Goal: Transaction & Acquisition: Purchase product/service

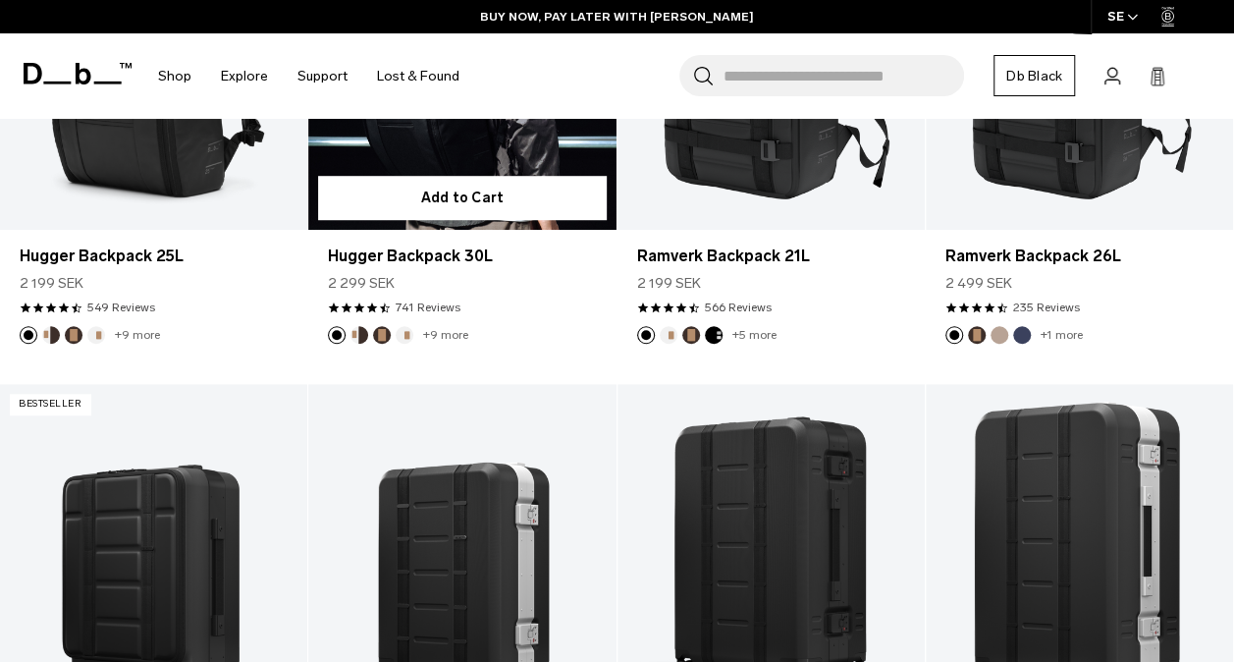
scroll to position [393, 0]
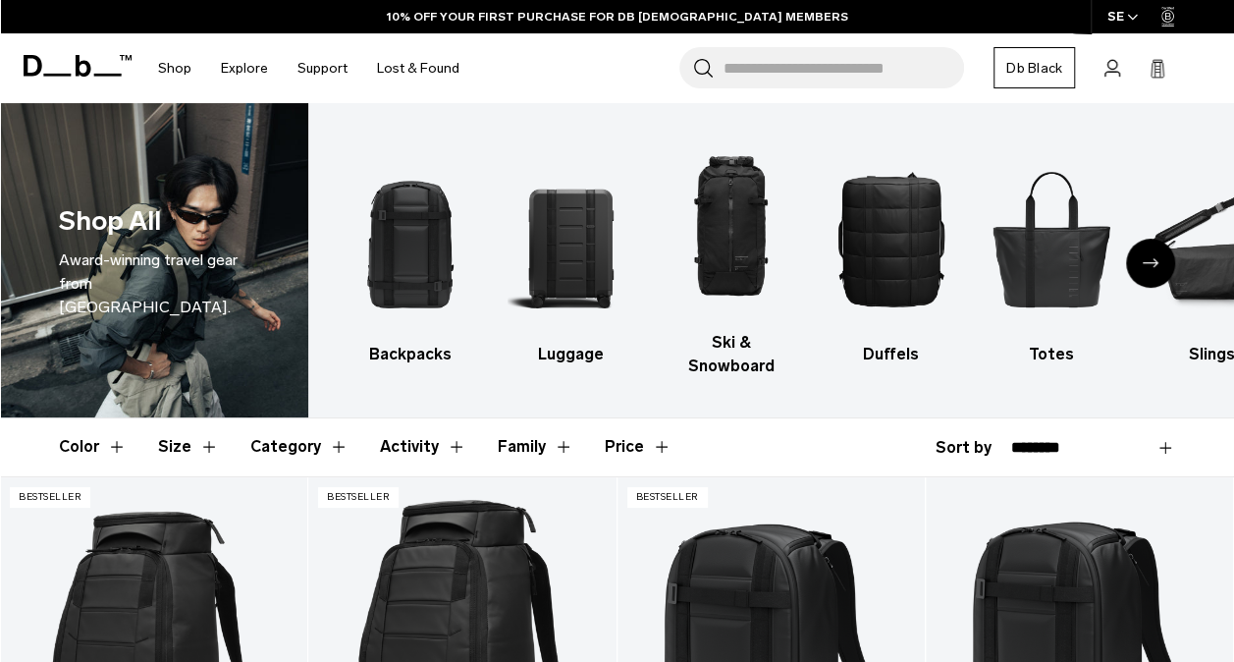
click at [886, 79] on input "Search for Bags, Luggage..." at bounding box center [844, 67] width 241 height 41
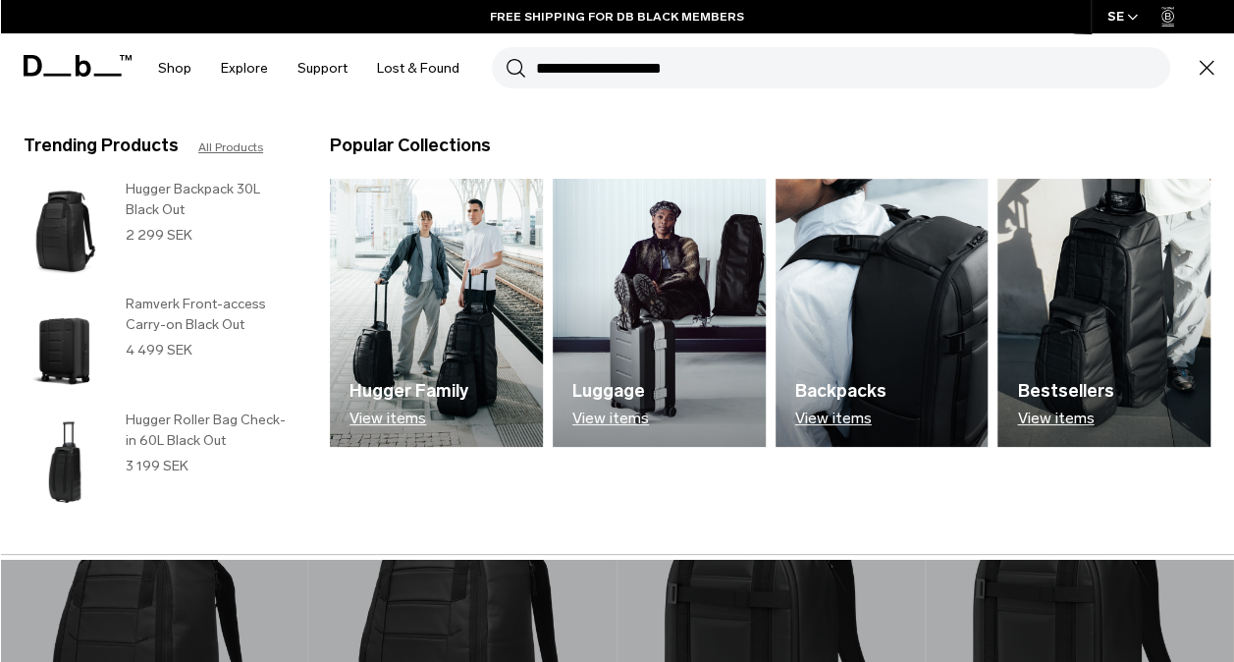
type input "**********"
click at [506, 57] on button "Search" at bounding box center [516, 68] width 21 height 22
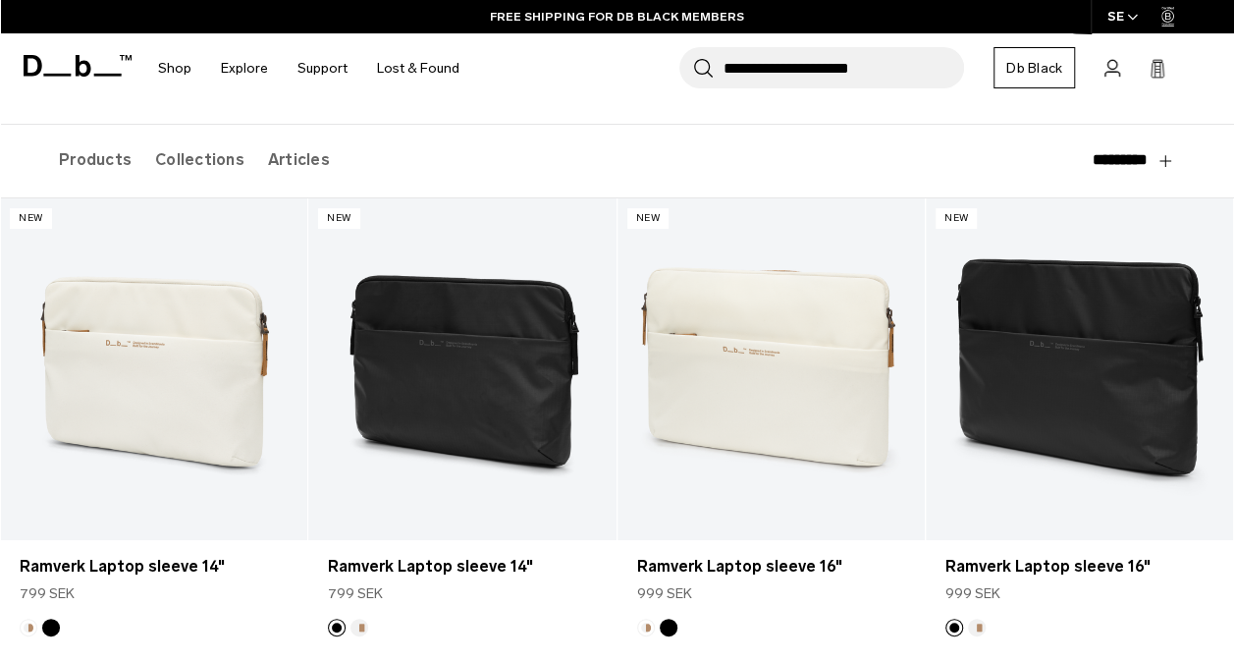
scroll to position [196, 0]
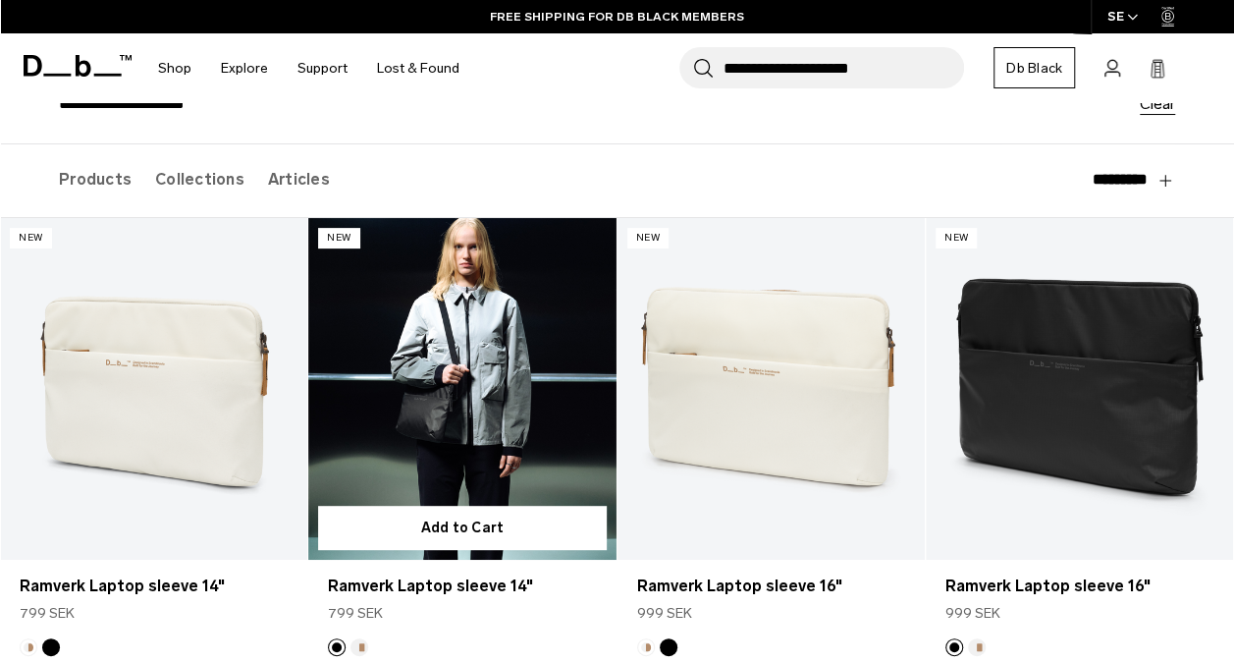
click at [441, 399] on link "Ramverk Laptop sleeve 14" at bounding box center [461, 389] width 307 height 342
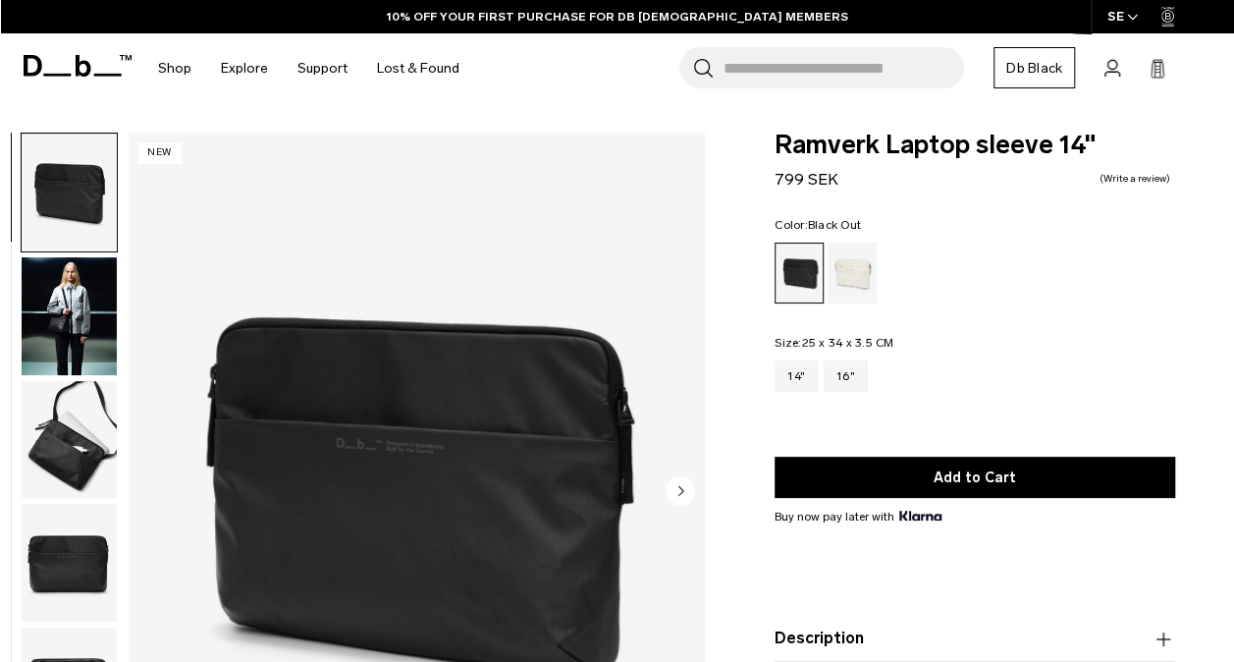
click at [98, 450] on img "button" at bounding box center [69, 440] width 95 height 118
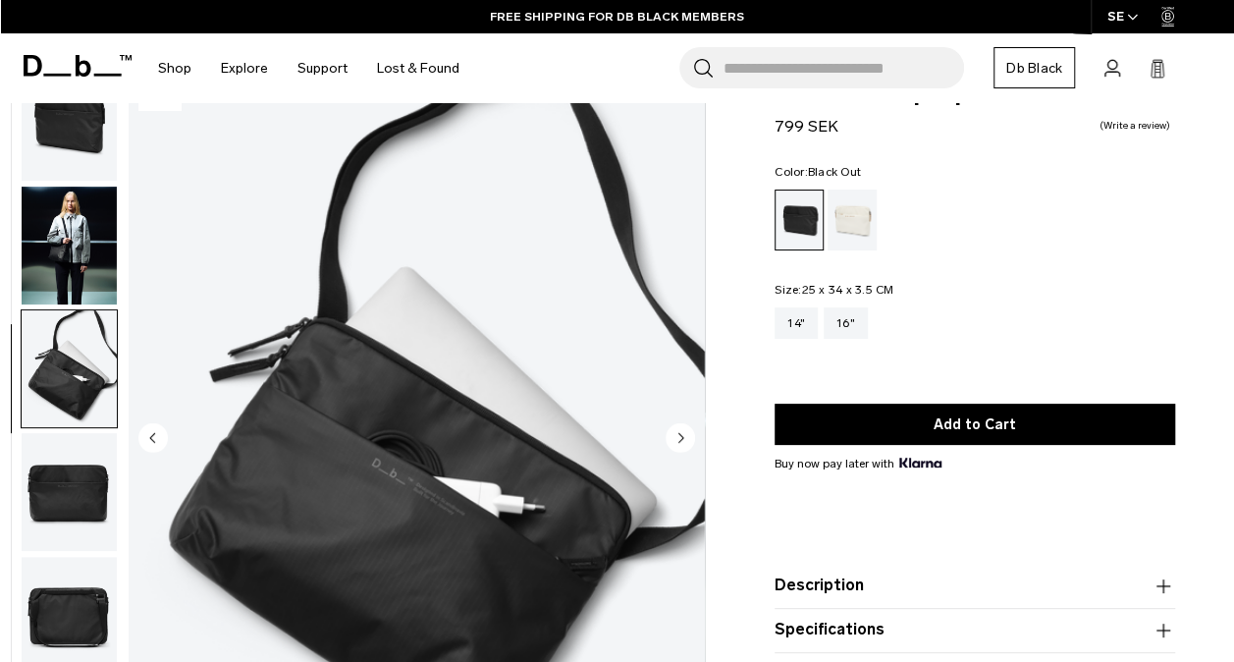
scroll to position [98, 0]
